Goal: Information Seeking & Learning: Learn about a topic

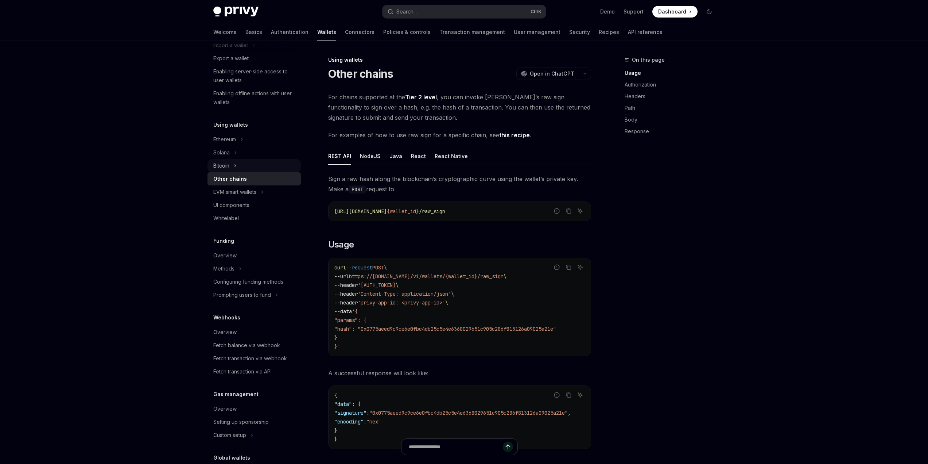
scroll to position [109, 0]
click at [262, 341] on div "Fetch balance via webhook" at bounding box center [246, 342] width 67 height 9
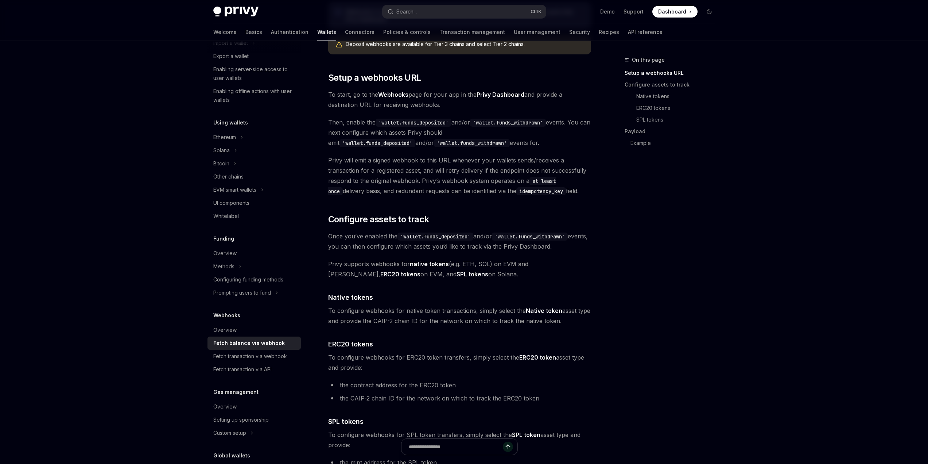
scroll to position [182, 0]
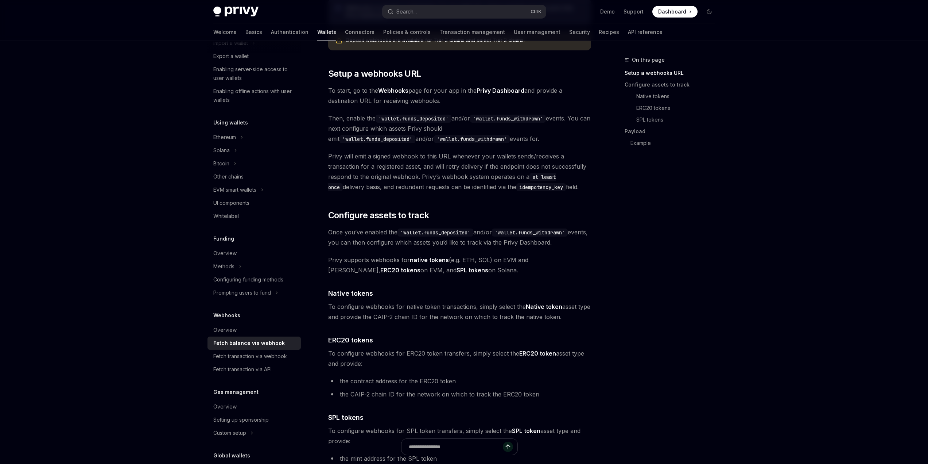
drag, startPoint x: 415, startPoint y: 260, endPoint x: 569, endPoint y: 271, distance: 155.1
click at [569, 271] on span "Privy supports webhooks for native tokens (e.g. ETH, SOL) on EVM and Solana, ER…" at bounding box center [459, 265] width 263 height 20
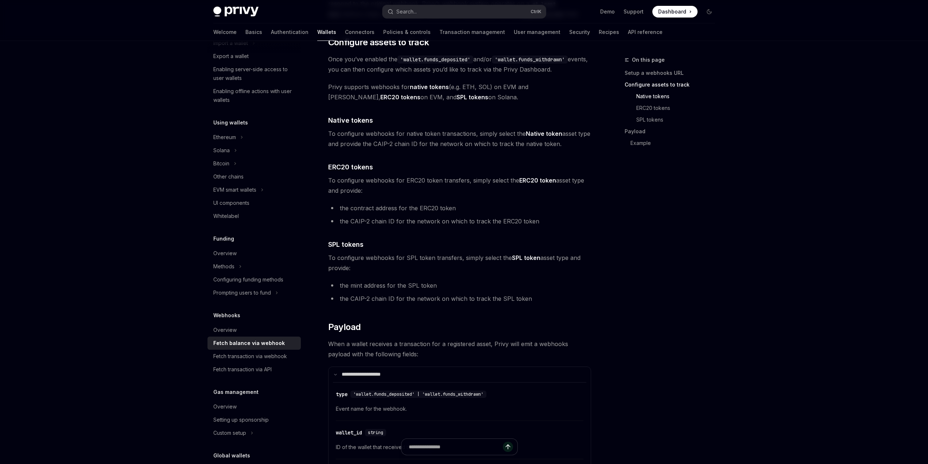
scroll to position [328, 0]
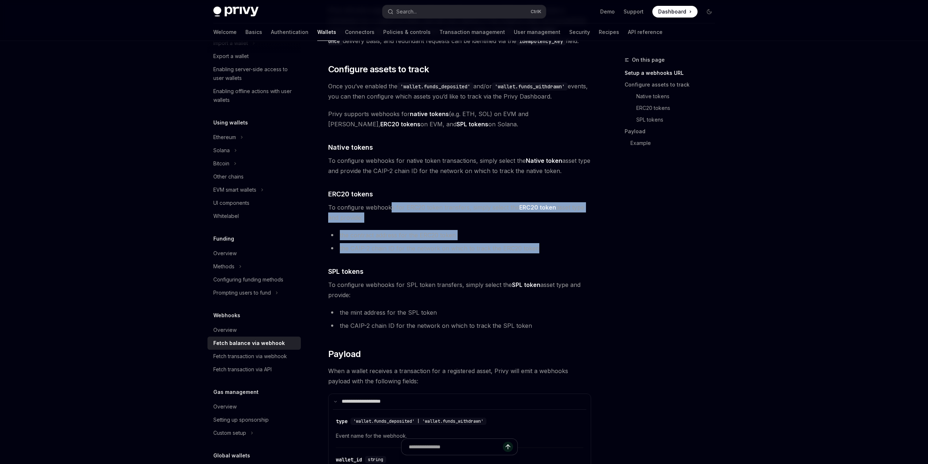
drag, startPoint x: 399, startPoint y: 208, endPoint x: 548, endPoint y: 245, distance: 153.5
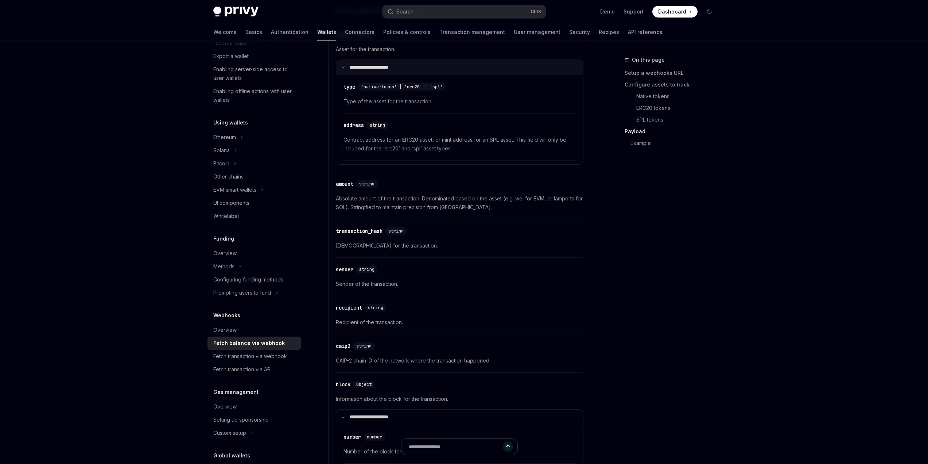
scroll to position [802, 0]
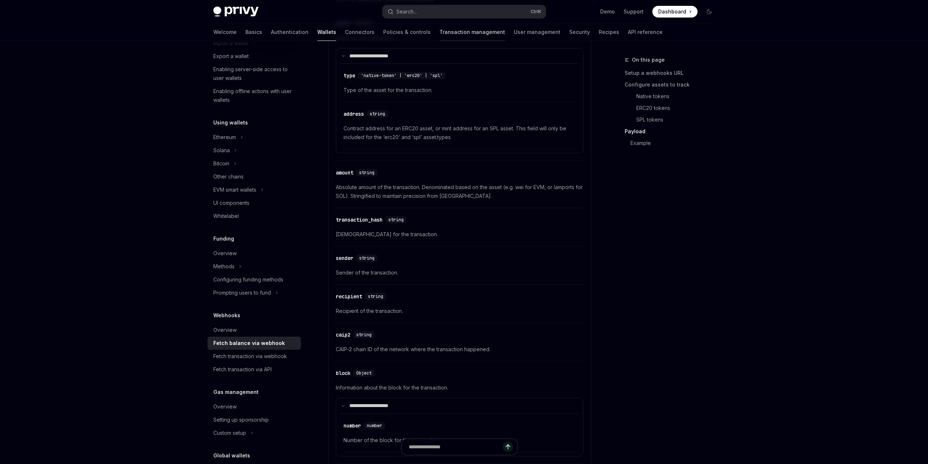
click at [440, 32] on link "Transaction management" at bounding box center [473, 32] width 66 height 18
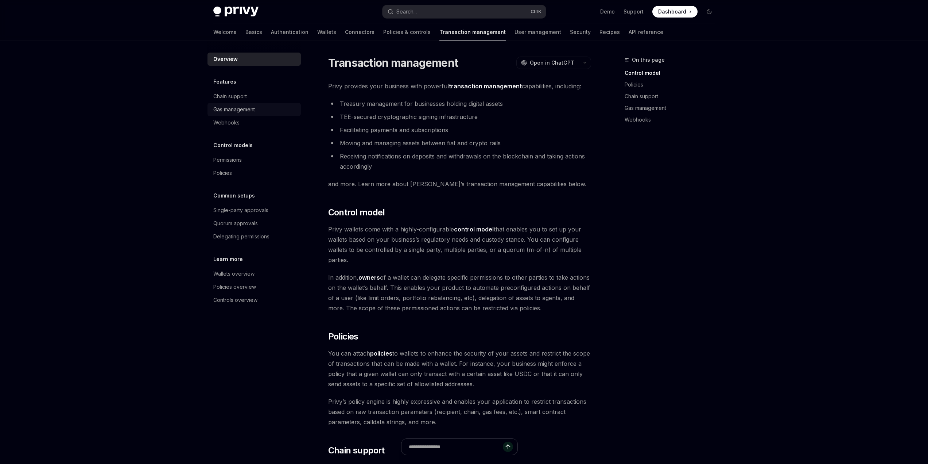
click at [239, 108] on div "Gas management" at bounding box center [234, 109] width 42 height 9
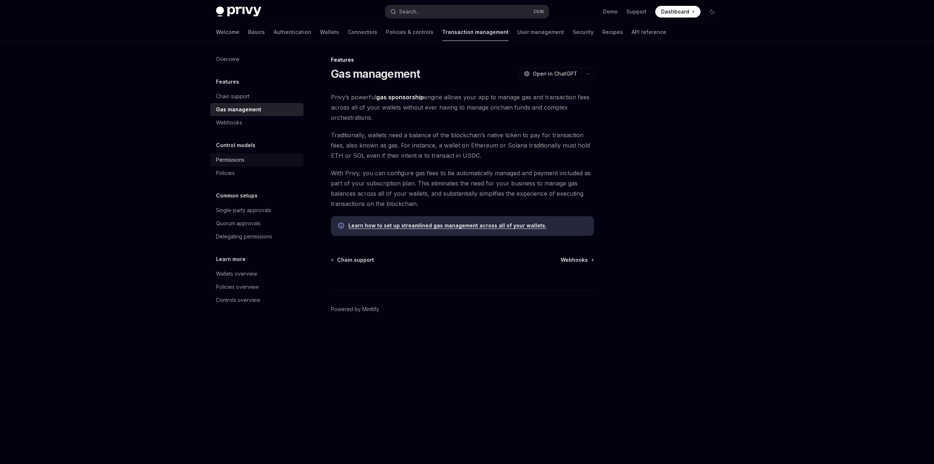
click at [244, 161] on div "Permissions" at bounding box center [230, 159] width 28 height 9
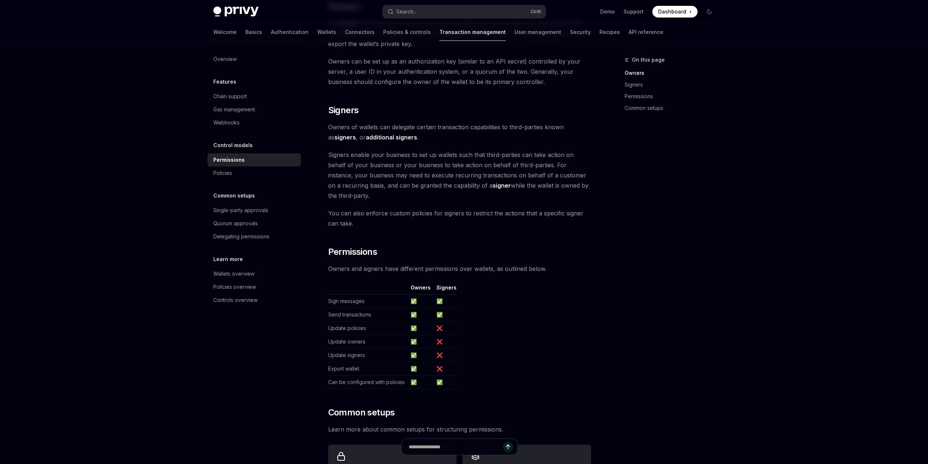
scroll to position [219, 0]
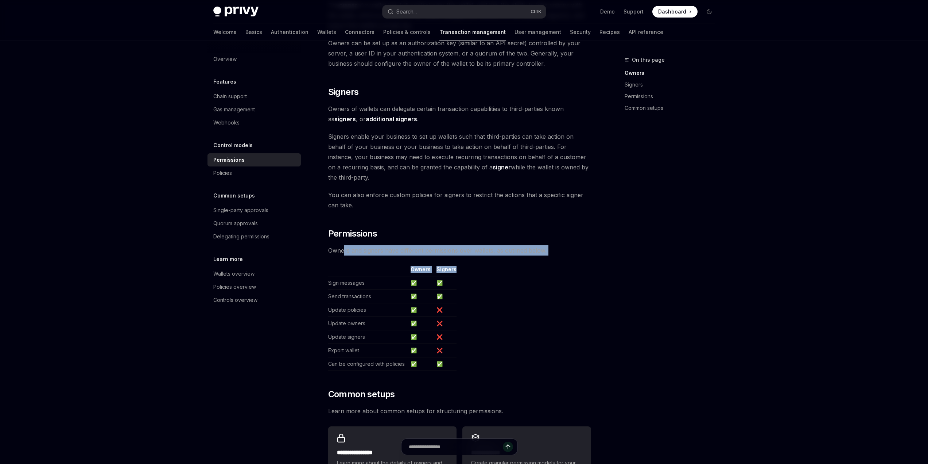
drag, startPoint x: 344, startPoint y: 241, endPoint x: 553, endPoint y: 245, distance: 209.4
click at [553, 245] on div "Privy wallets support granular permissions that allow you to: Enable custom own…" at bounding box center [459, 184] width 263 height 622
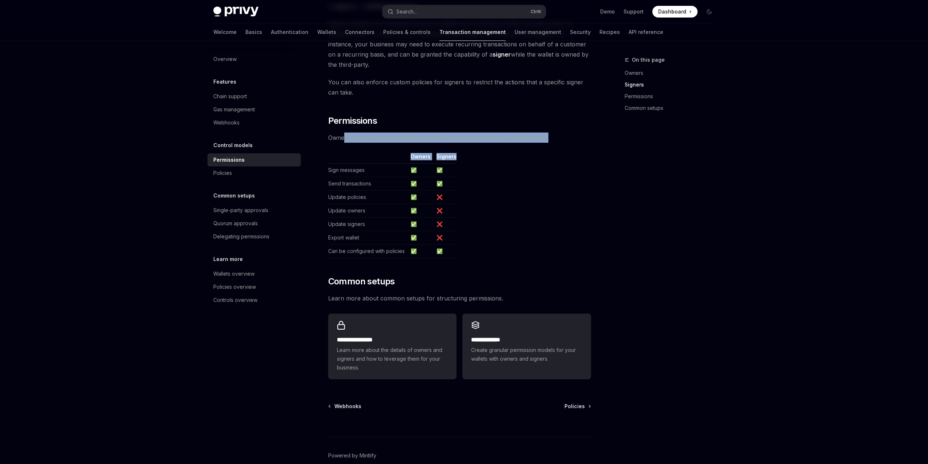
scroll to position [357, 0]
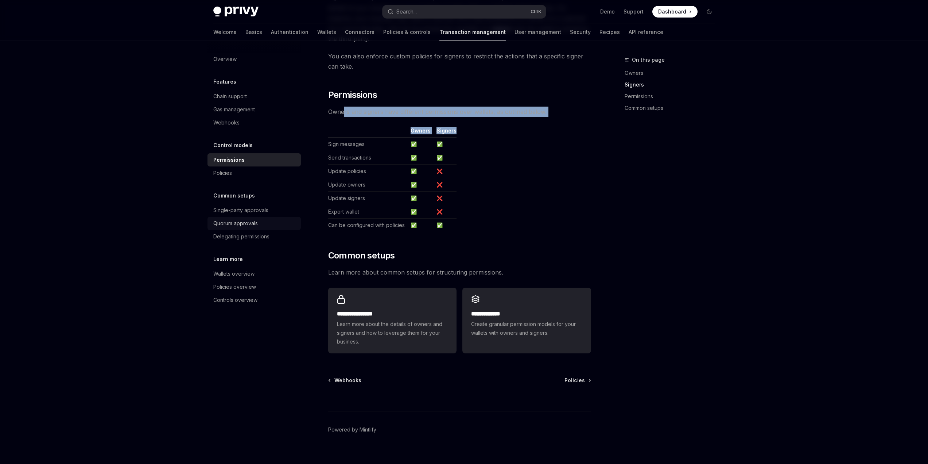
click at [245, 227] on div "Quorum approvals" at bounding box center [235, 223] width 44 height 9
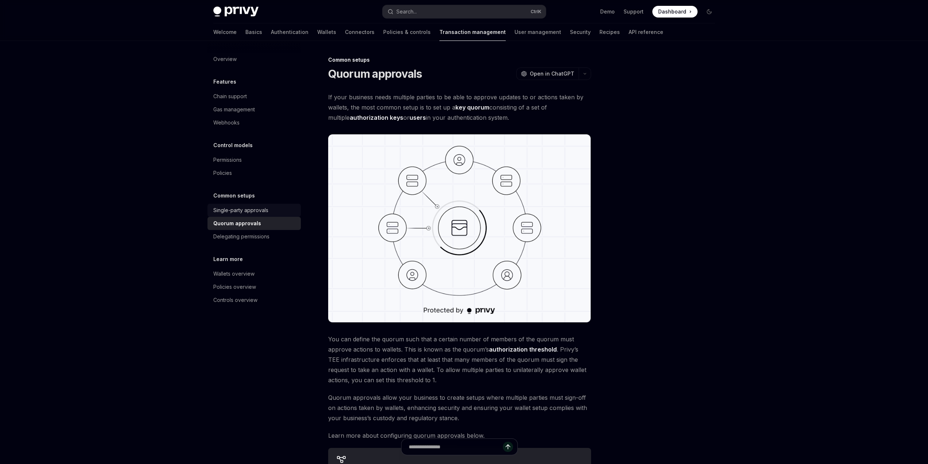
click at [255, 210] on div "Single-party approvals" at bounding box center [240, 210] width 55 height 9
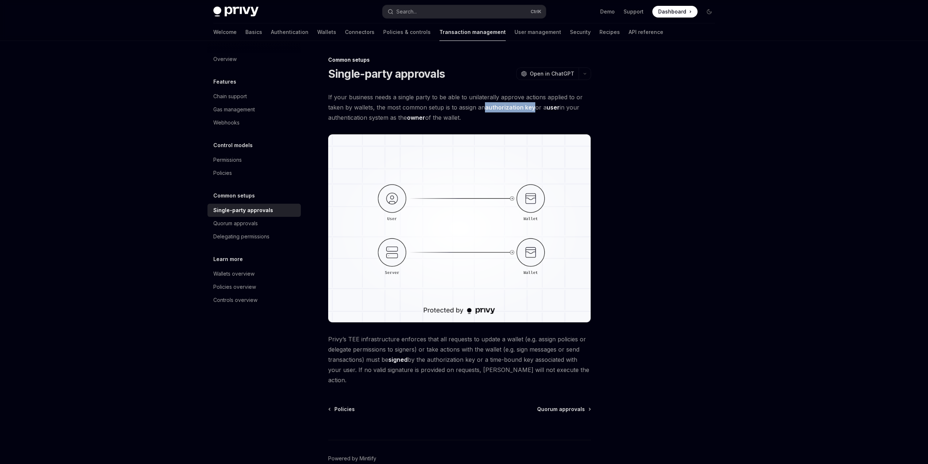
drag, startPoint x: 532, startPoint y: 106, endPoint x: 485, endPoint y: 109, distance: 47.5
click at [485, 109] on span "If your business needs a single party to be able to unilaterally approve action…" at bounding box center [459, 107] width 263 height 31
copy link "authorization key"
click at [421, 10] on button "Search... Ctrl K" at bounding box center [464, 11] width 163 height 13
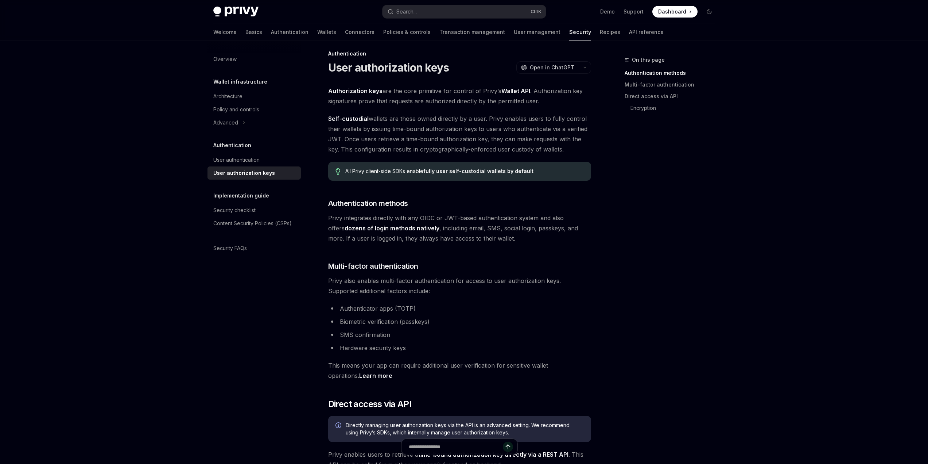
scroll to position [4, 0]
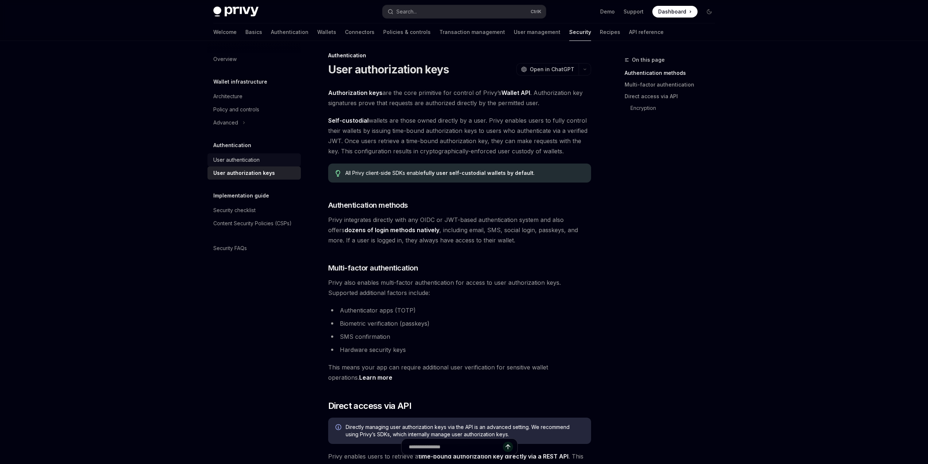
click at [235, 162] on div "User authentication" at bounding box center [236, 159] width 46 height 9
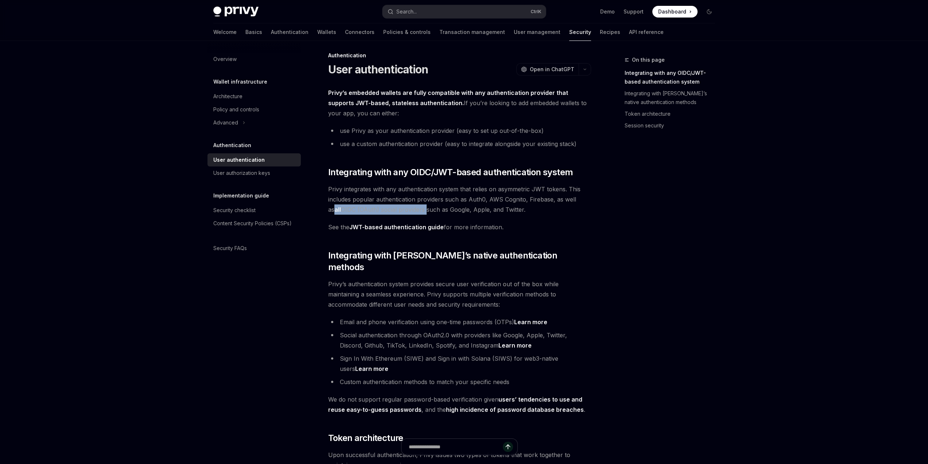
drag, startPoint x: 582, startPoint y: 197, endPoint x: 411, endPoint y: 209, distance: 171.8
click at [411, 209] on span "Privy integrates with any authentication system that relies on asymmetric JWT t…" at bounding box center [459, 199] width 263 height 31
copy span "all OIDC (OAuth) social providers"
click at [376, 227] on link "JWT-based authentication guide" at bounding box center [396, 227] width 94 height 8
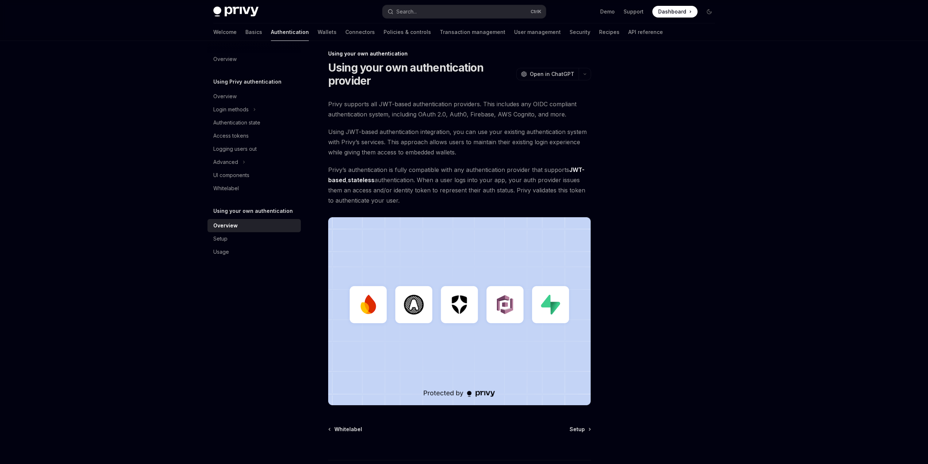
scroll to position [4, 0]
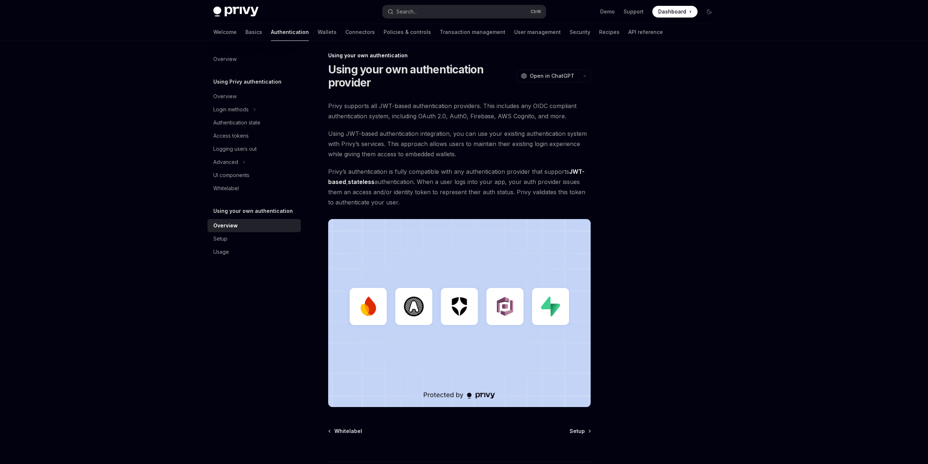
type textarea "*"
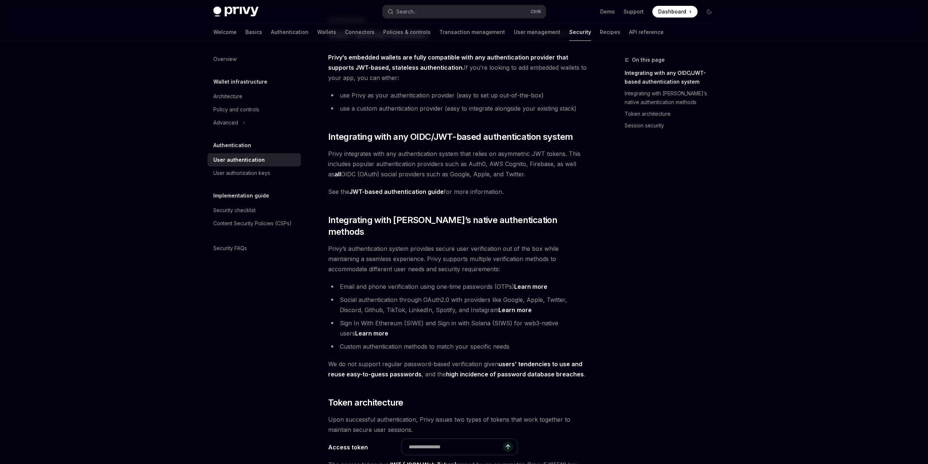
scroll to position [41, 0]
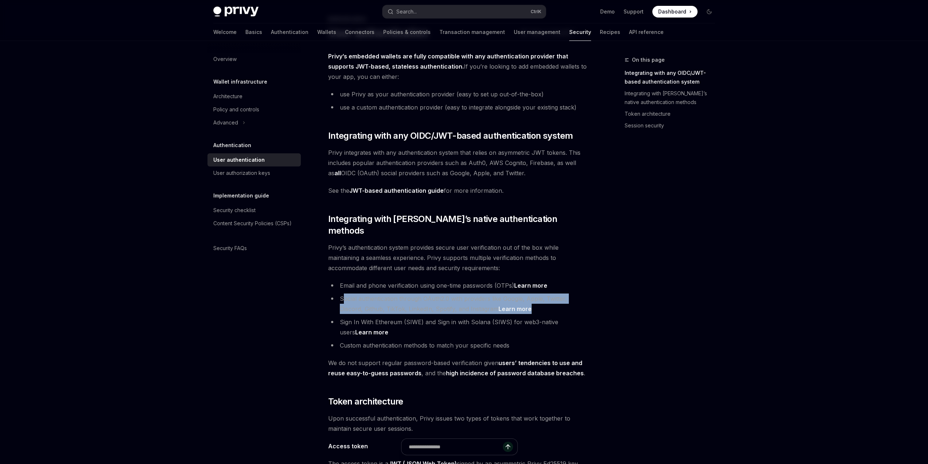
drag, startPoint x: 344, startPoint y: 288, endPoint x: 589, endPoint y: 294, distance: 245.2
click at [589, 294] on li "Social authentication through OAuth2.0 with providers like Google, Apple, Twitt…" at bounding box center [459, 303] width 263 height 20
click at [551, 298] on li "Social authentication through OAuth2.0 with providers like Google, Apple, Twitt…" at bounding box center [459, 303] width 263 height 20
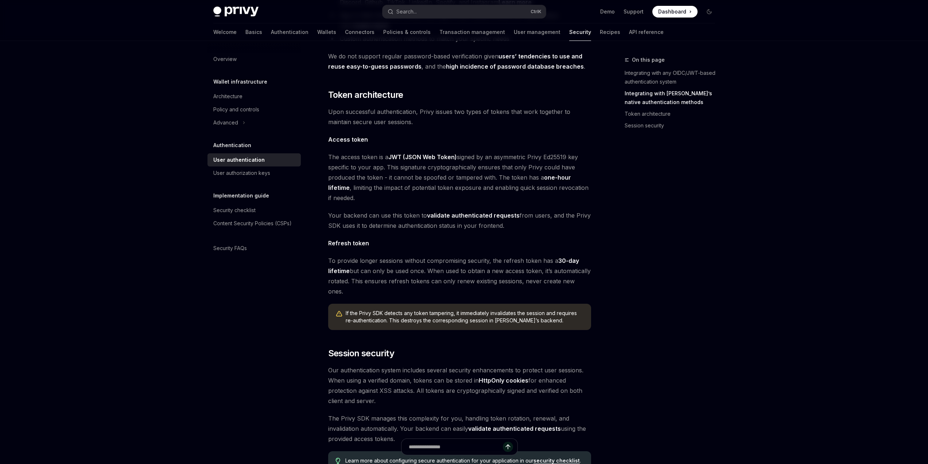
scroll to position [449, 0]
